Goal: Task Accomplishment & Management: Use online tool/utility

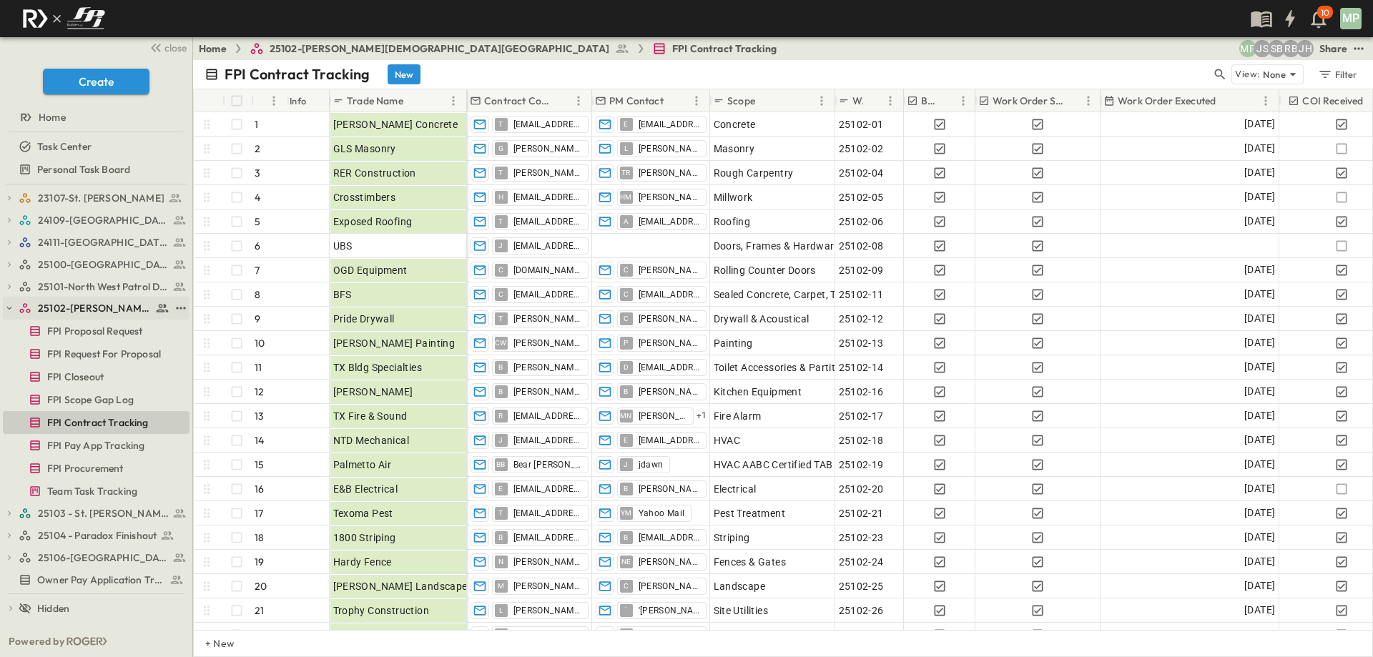
click at [11, 308] on icon "button" at bounding box center [9, 308] width 5 height 3
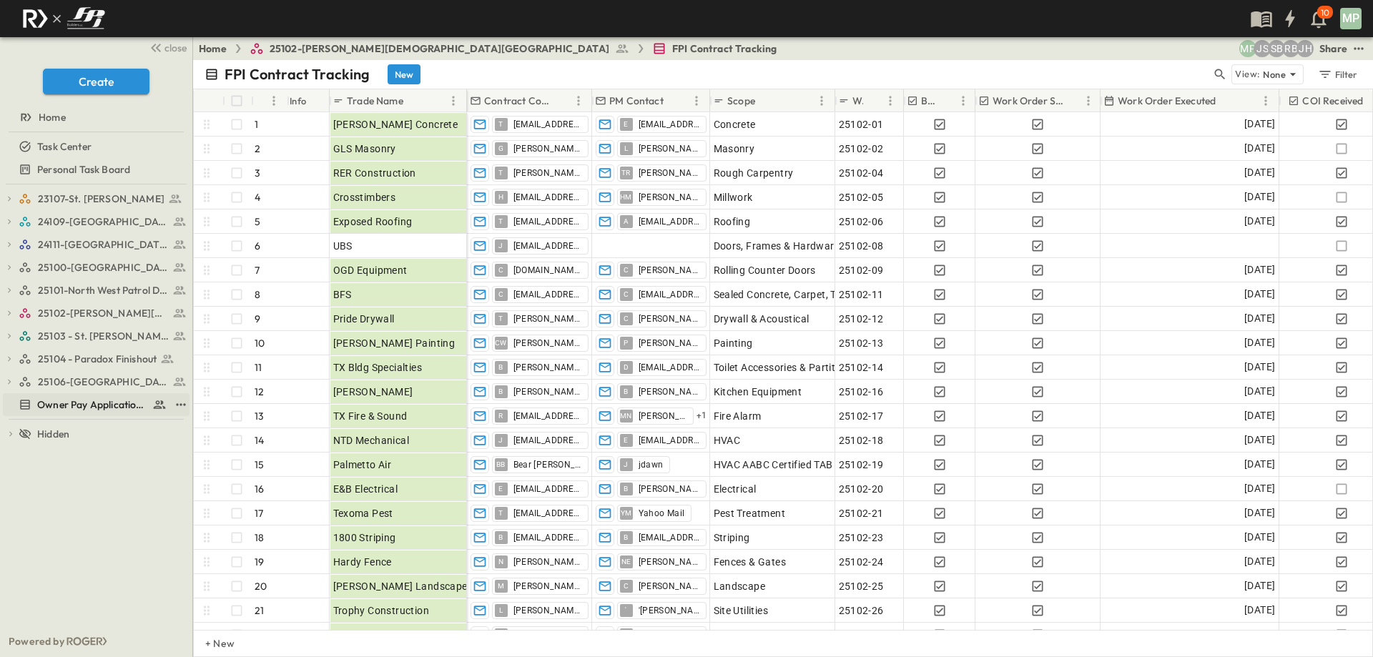
click at [70, 403] on span "Owner Pay Application Tracking" at bounding box center [91, 405] width 109 height 14
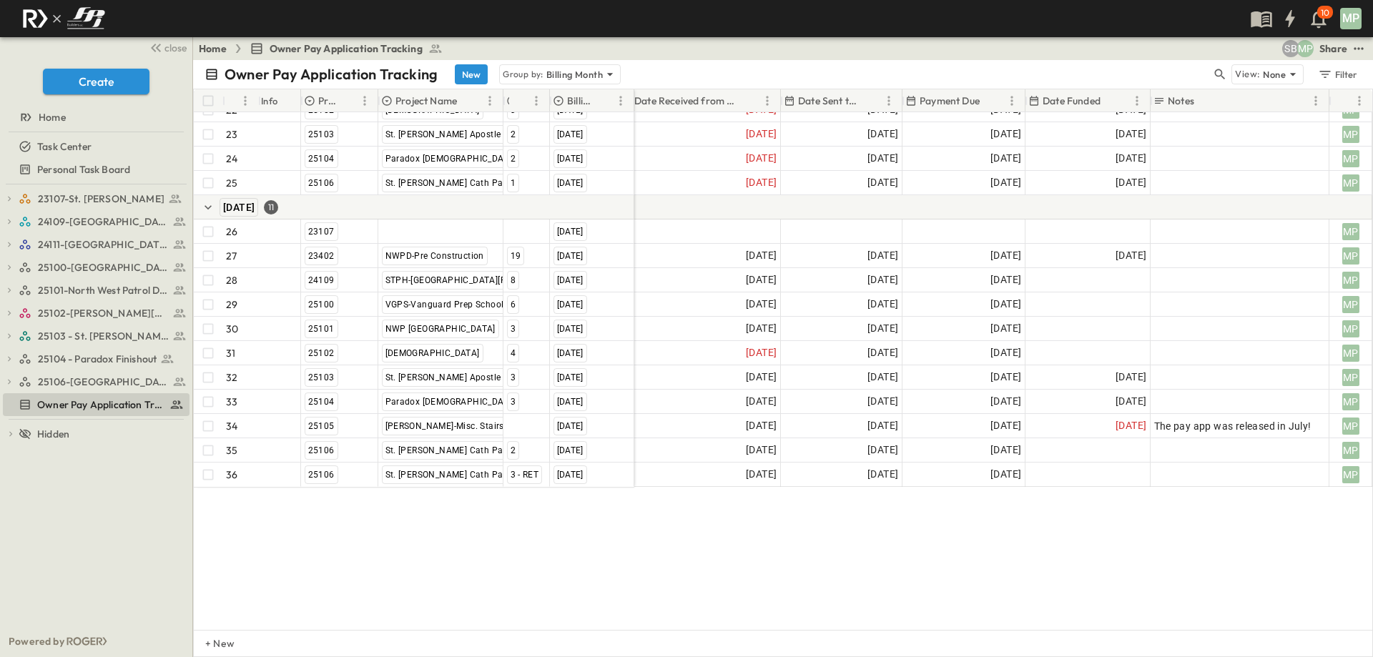
scroll to position [609, 283]
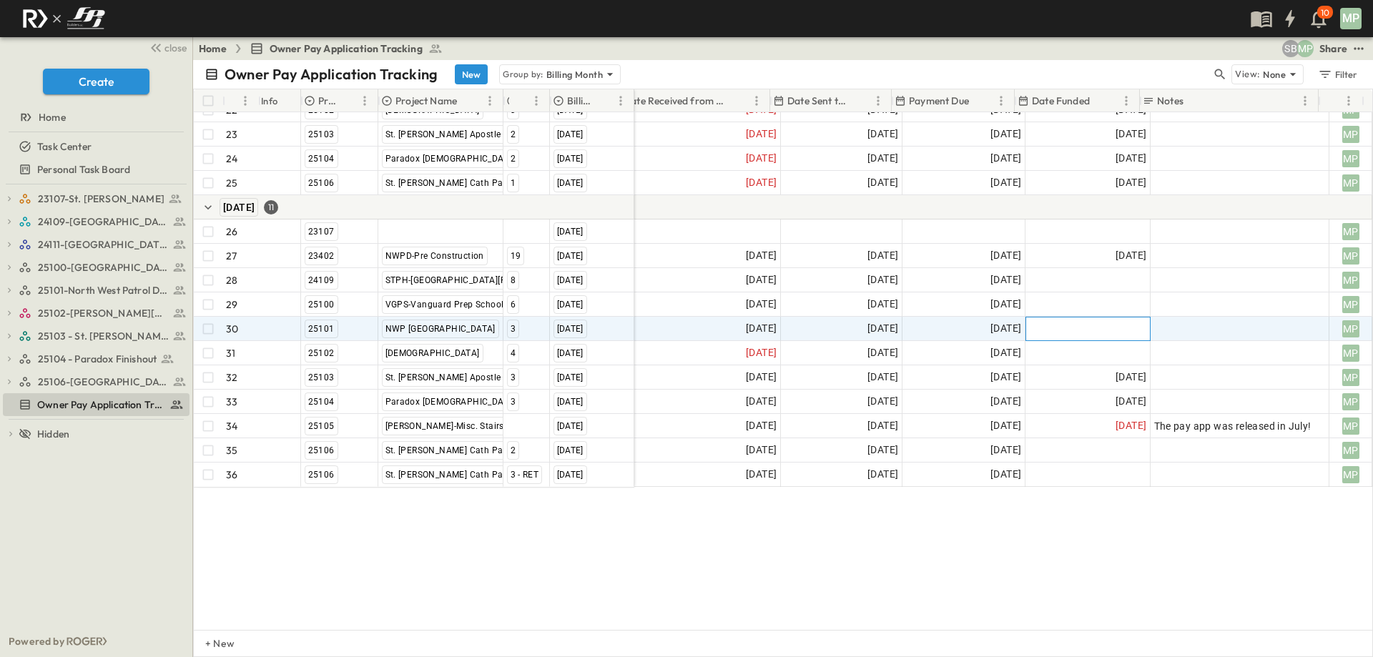
click at [1061, 318] on div at bounding box center [1089, 329] width 124 height 23
click at [1179, 452] on button "15" at bounding box center [1179, 458] width 26 height 26
click at [1162, 536] on div "[GEOGRAPHIC_DATA] [DATE] 22 [GEOGRAPHIC_DATA] [DATE] 23 25103 [GEOGRAPHIC_DATA]…" at bounding box center [783, 371] width 1179 height 518
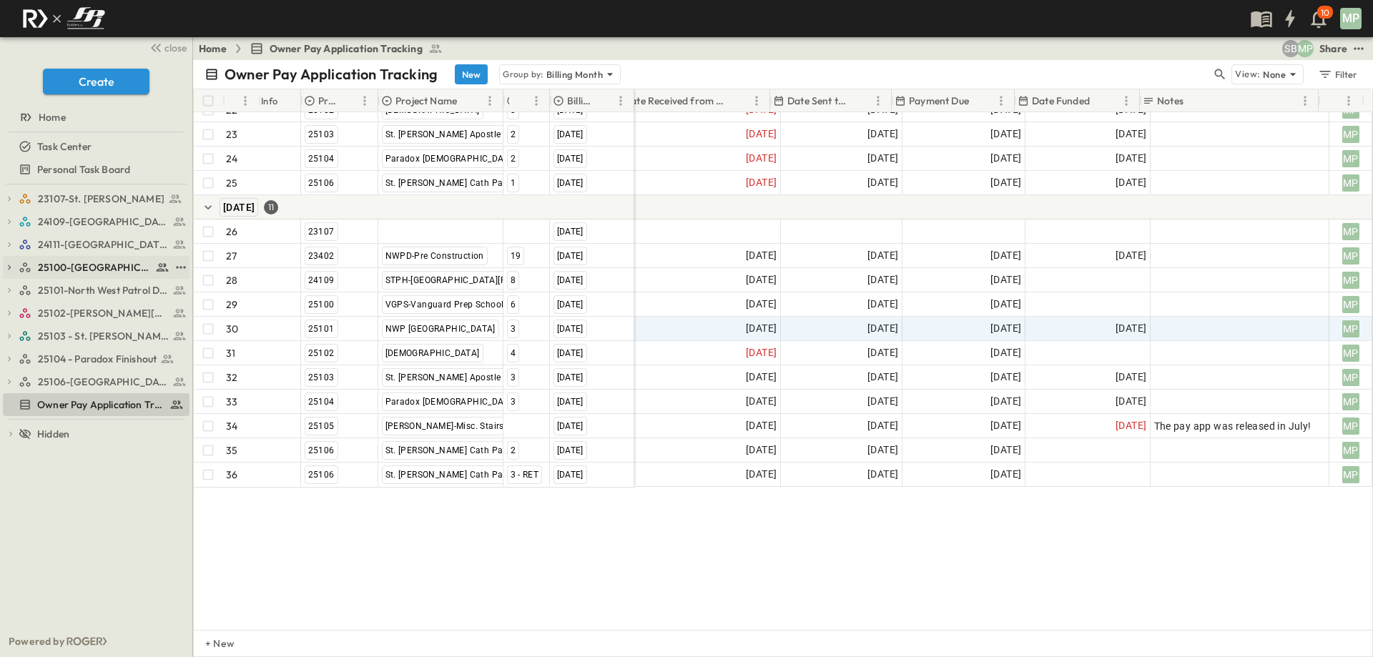
click at [69, 268] on span "25100-[GEOGRAPHIC_DATA]" at bounding box center [95, 267] width 114 height 14
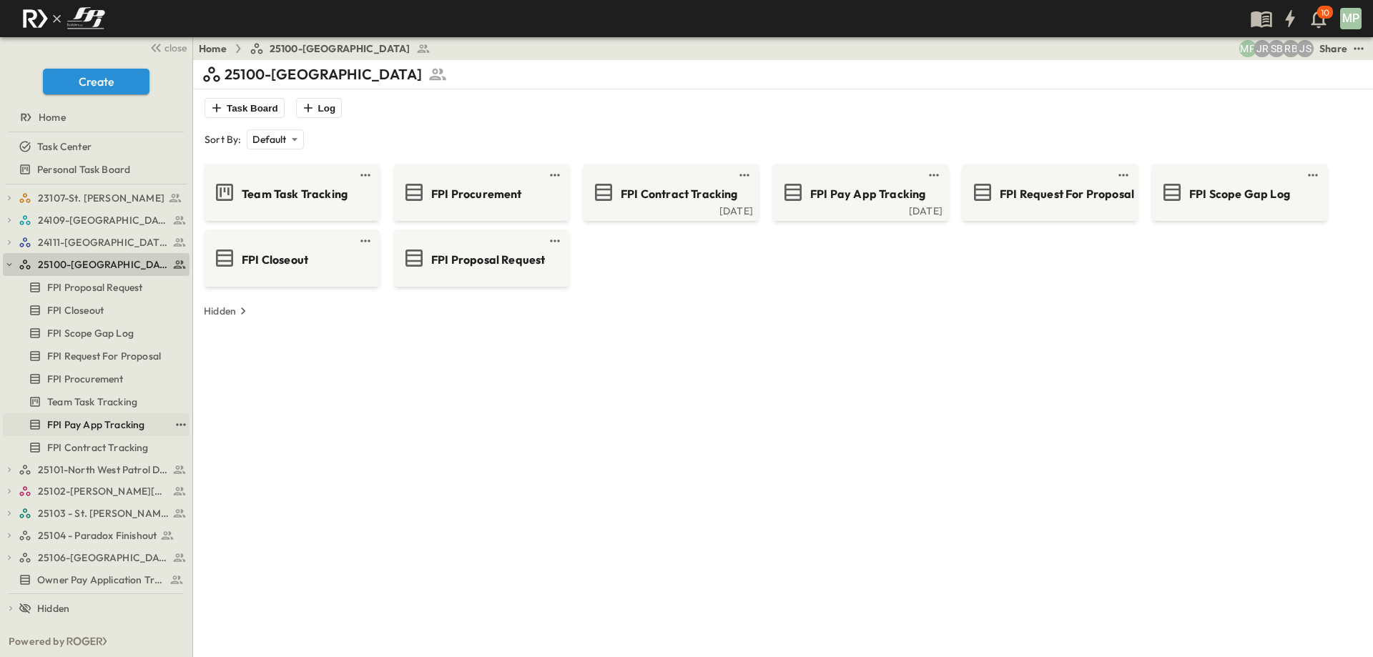
click at [94, 425] on span "FPI Pay App Tracking" at bounding box center [95, 425] width 97 height 14
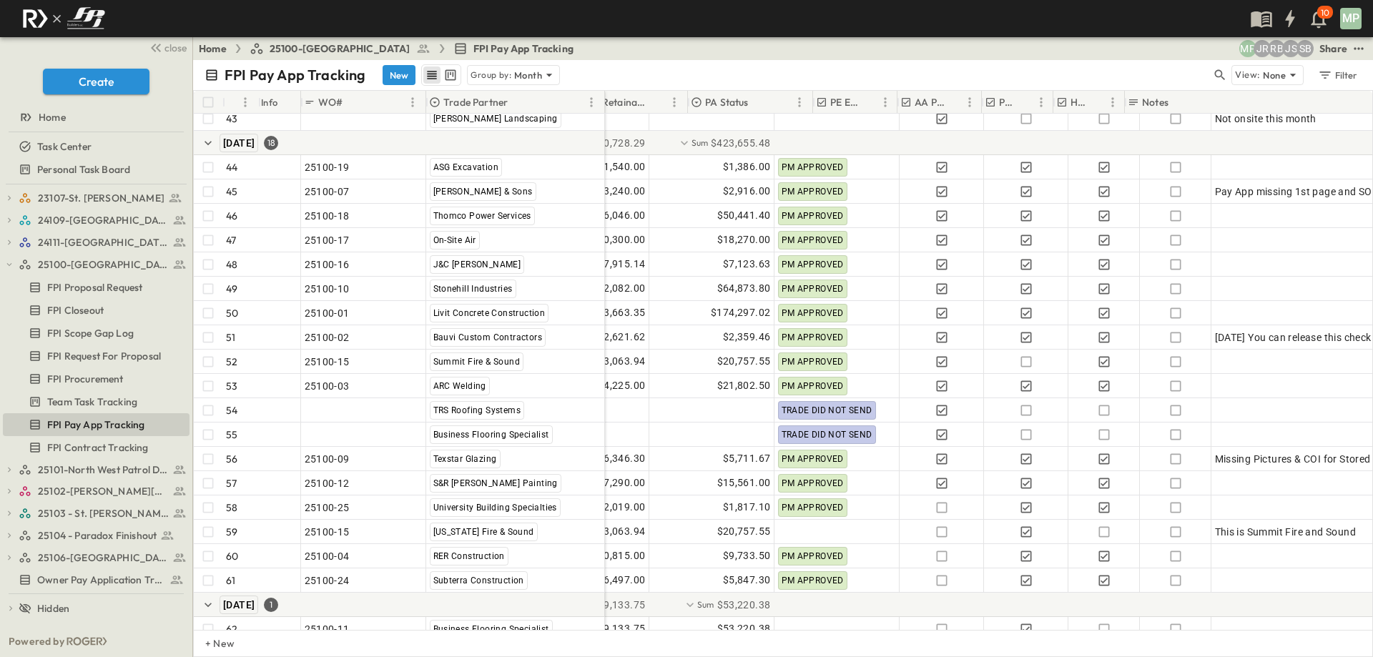
scroll to position [1150, 501]
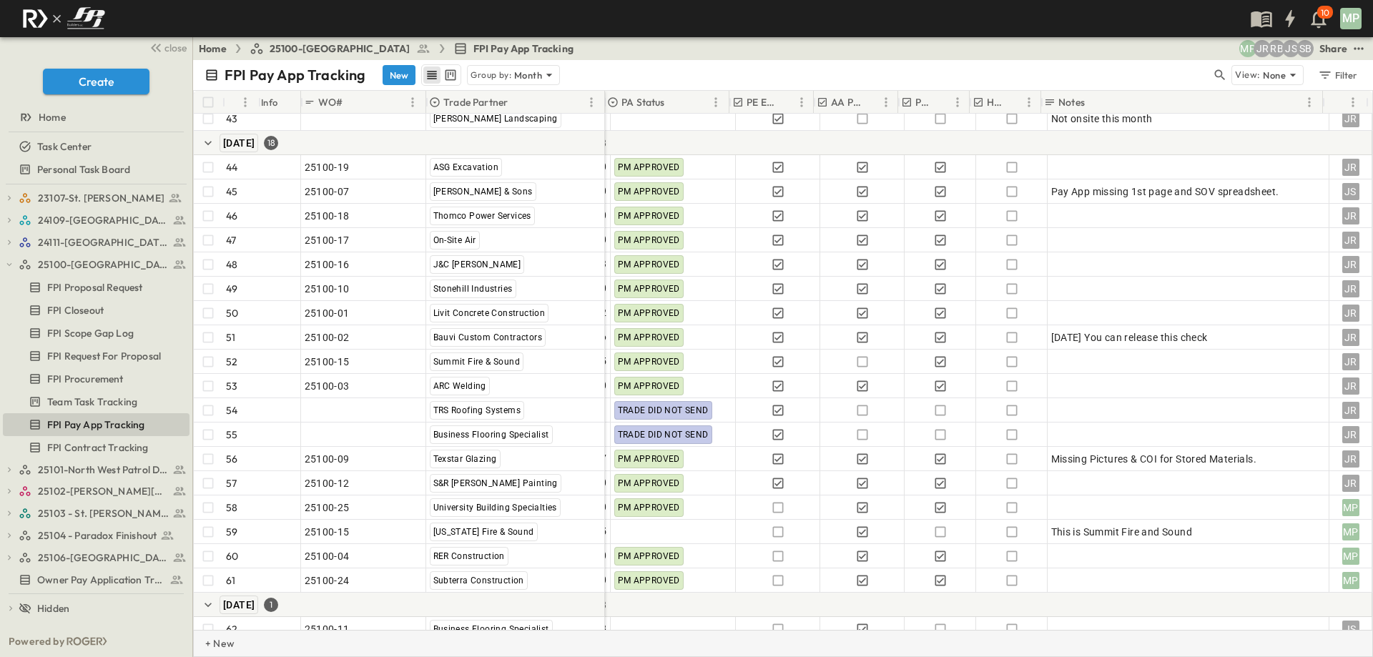
click at [779, 635] on div "+ New" at bounding box center [783, 643] width 1180 height 27
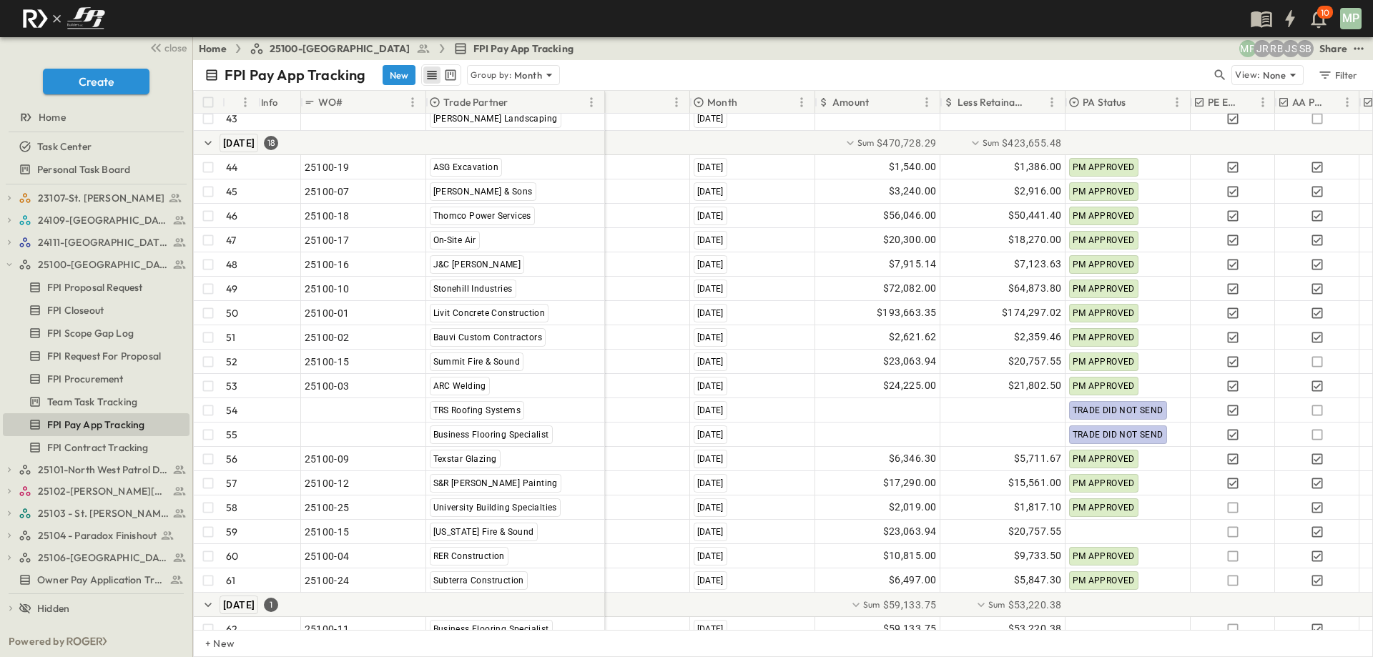
scroll to position [1150, 0]
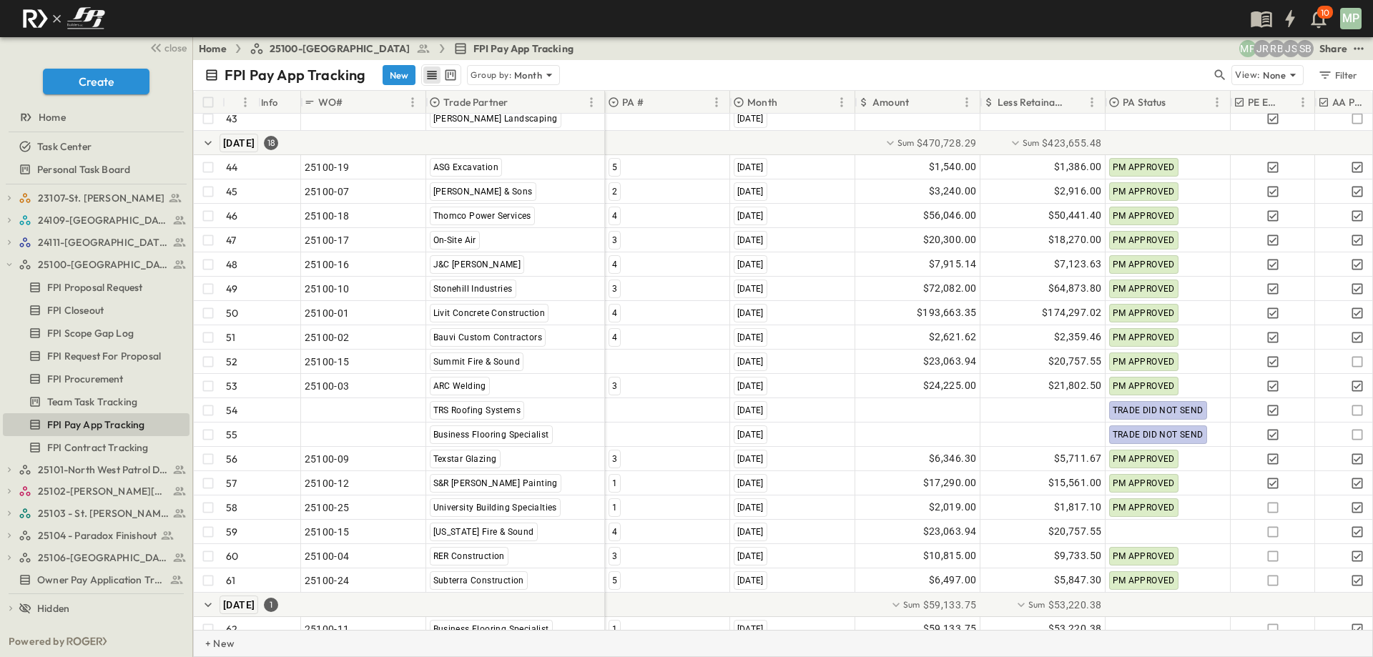
click at [780, 646] on div "+ New" at bounding box center [783, 643] width 1180 height 27
